Goal: Information Seeking & Learning: Find specific page/section

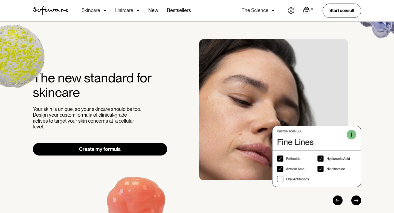
click at [60, 14] on img "home" at bounding box center [51, 10] width 36 height 9
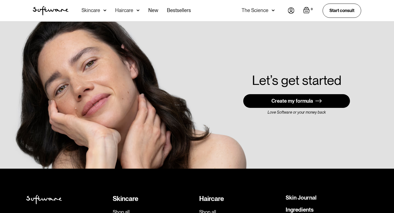
scroll to position [1566, 0]
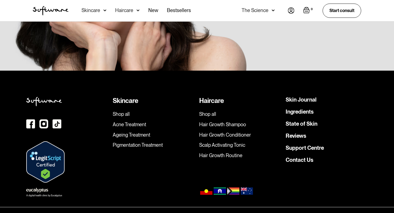
click at [305, 145] on link "Support Centre" at bounding box center [305, 147] width 38 height 5
